Goal: Information Seeking & Learning: Learn about a topic

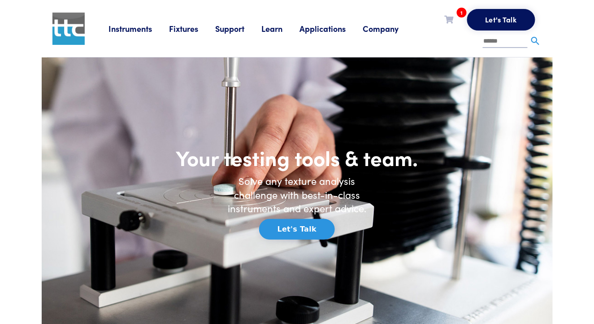
click at [326, 33] on link "Applications" at bounding box center [331, 28] width 63 height 11
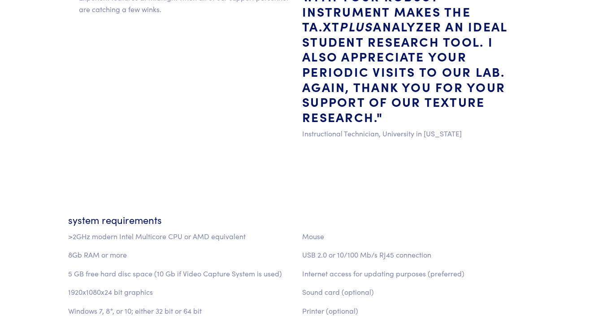
scroll to position [1210, 0]
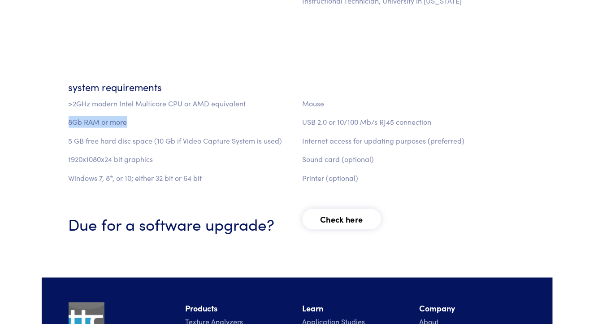
drag, startPoint x: 69, startPoint y: 123, endPoint x: 130, endPoint y: 123, distance: 60.5
click at [130, 123] on p "8Gb RAM or more" at bounding box center [180, 122] width 223 height 12
copy p "8Gb RAM or more"
